Goal: Find specific page/section: Find specific page/section

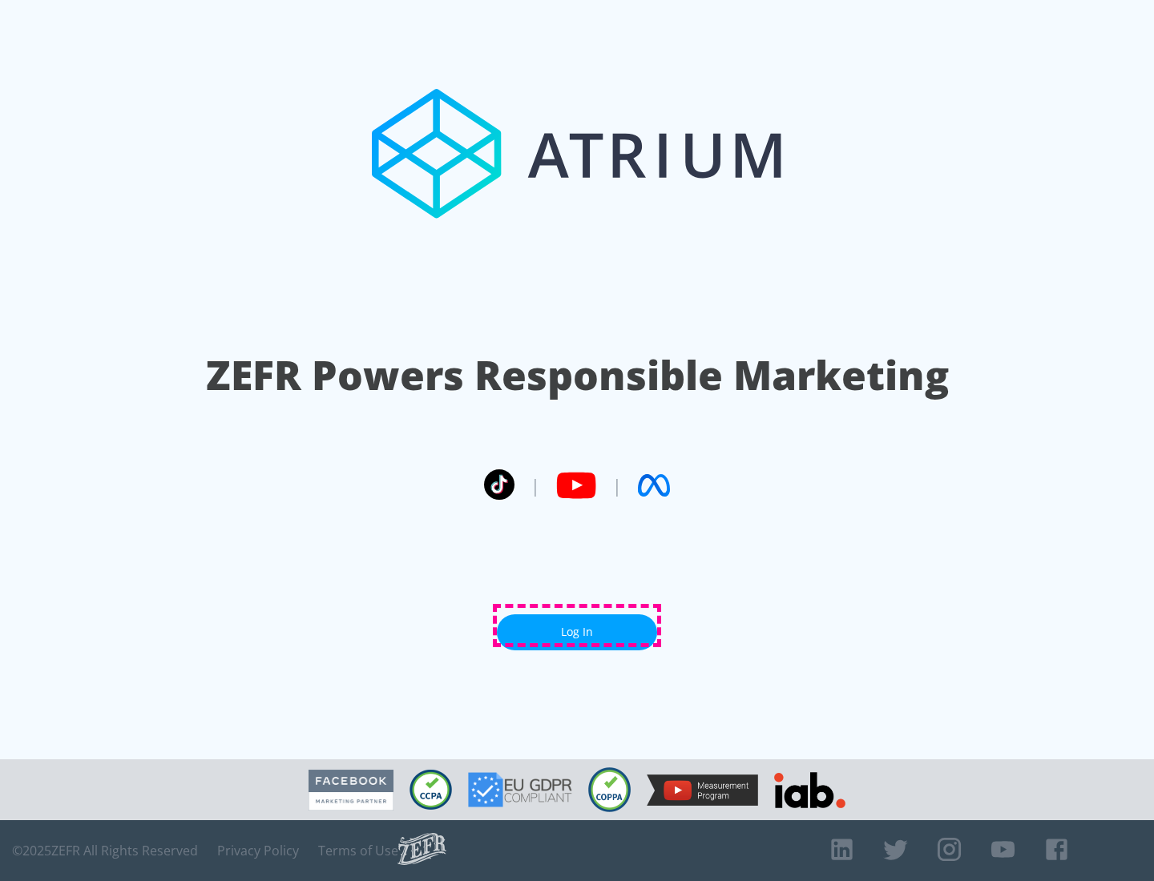
click at [577, 626] on link "Log In" at bounding box center [577, 632] width 160 height 36
